Goal: Task Accomplishment & Management: Check status

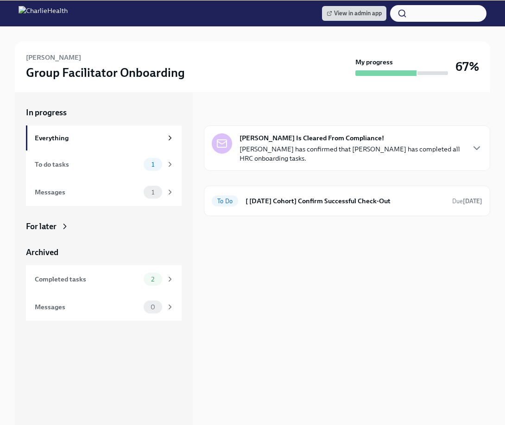
scroll to position [103, 0]
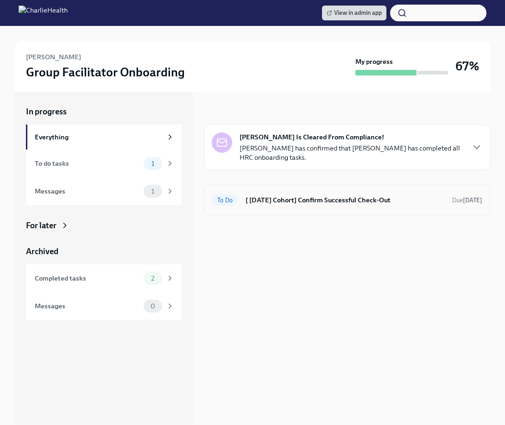
click at [280, 191] on div "To Do [ [DATE] Cohort] Confirm Successful Check-Out Due [DATE]" at bounding box center [347, 200] width 286 height 31
click at [282, 195] on h6 "[ [DATE] Cohort] Confirm Successful Check-Out" at bounding box center [344, 200] width 199 height 10
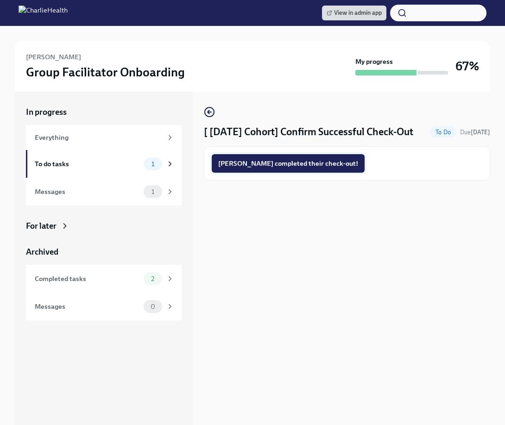
click at [287, 168] on span "Susanna completed their check-out!" at bounding box center [288, 163] width 140 height 9
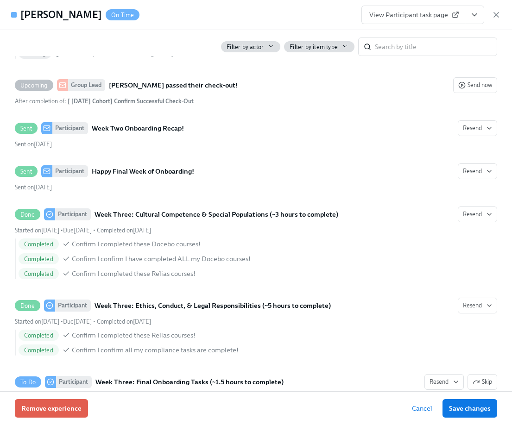
scroll to position [2003, 0]
